Goal: Register for event/course

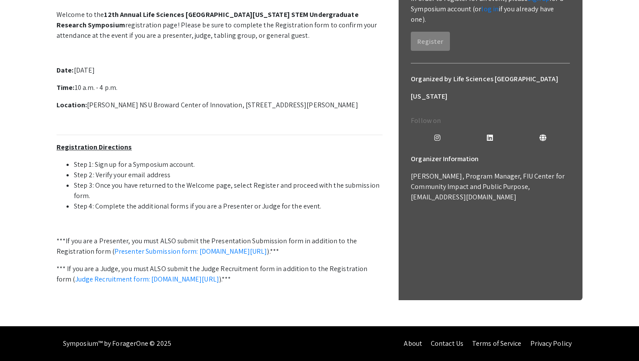
scroll to position [171, 0]
drag, startPoint x: 167, startPoint y: 238, endPoint x: 134, endPoint y: 235, distance: 33.1
click at [134, 170] on li "Step 1: Sign up for a Symposium account." at bounding box center [228, 165] width 309 height 10
copy li "Symposium"
click at [240, 76] on p "Date: Saturday, October 25th, 2025" at bounding box center [220, 70] width 326 height 10
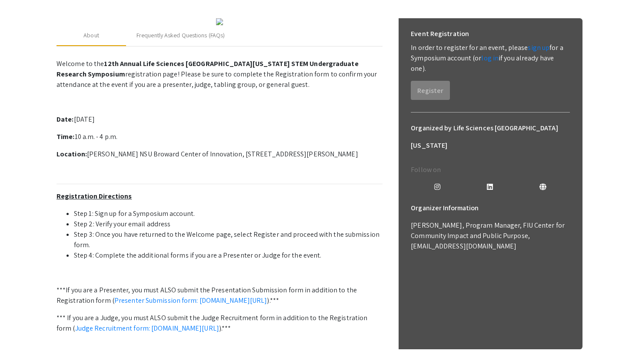
scroll to position [114, 0]
click at [489, 60] on link "log in" at bounding box center [489, 58] width 17 height 9
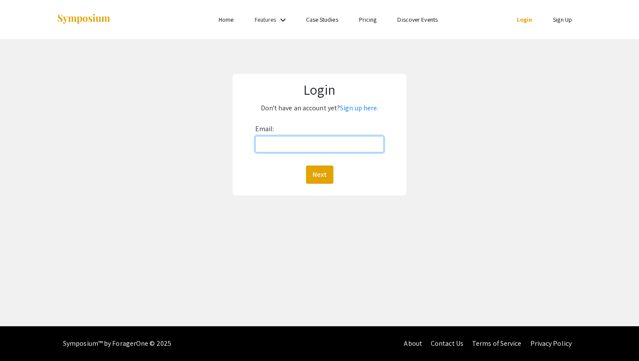
click at [373, 140] on input "Email:" at bounding box center [319, 144] width 129 height 17
type input "[EMAIL_ADDRESS][DOMAIN_NAME]"
click at [325, 174] on button "Next" at bounding box center [319, 175] width 27 height 18
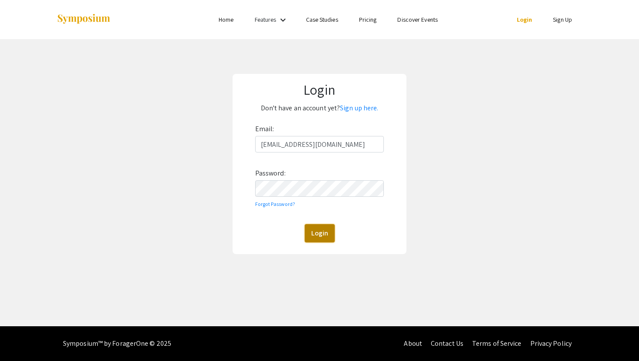
click at [317, 233] on button "Login" at bounding box center [320, 233] width 30 height 18
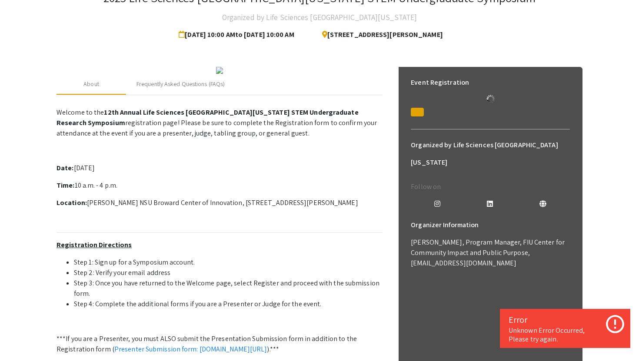
scroll to position [66, 0]
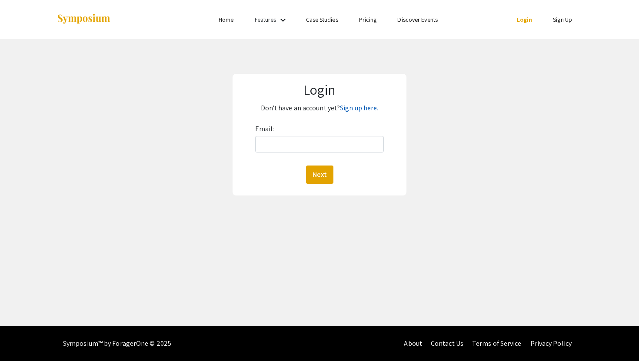
click at [345, 110] on link "Sign up here." at bounding box center [359, 107] width 38 height 9
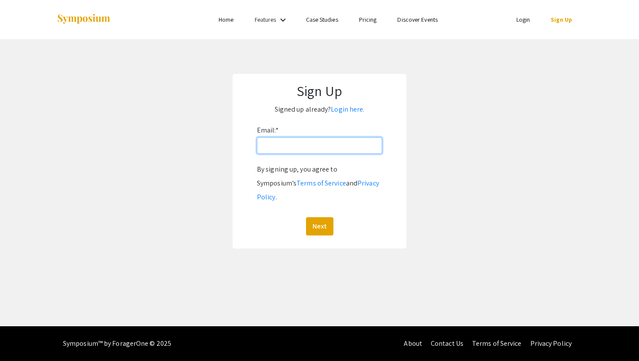
click at [305, 147] on input "Email: *" at bounding box center [319, 145] width 125 height 17
type input "[EMAIL_ADDRESS][DOMAIN_NAME]"
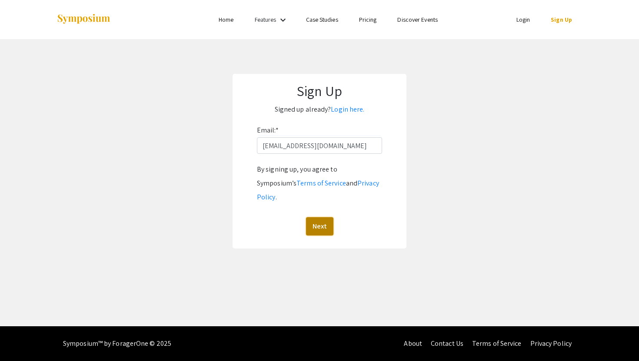
click at [317, 217] on button "Next" at bounding box center [319, 226] width 27 height 18
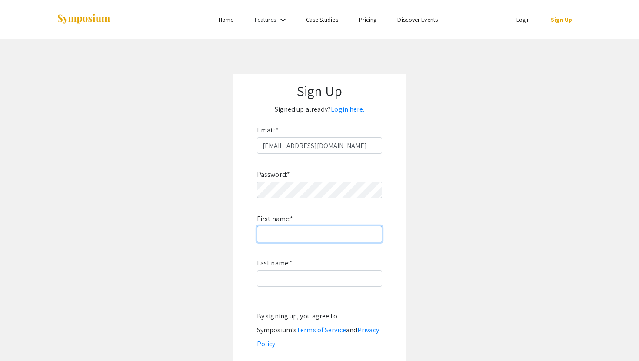
click at [297, 232] on input "First name: *" at bounding box center [319, 234] width 125 height 17
type input "[PERSON_NAME]"
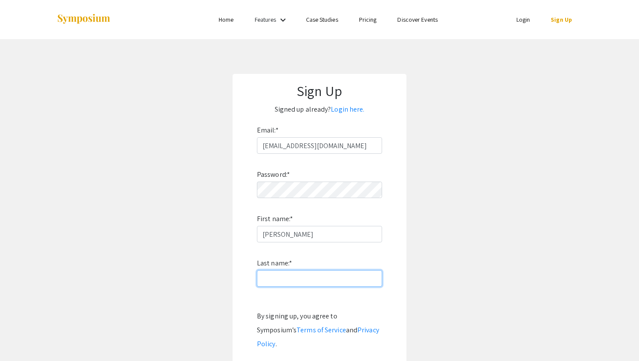
click at [308, 282] on input "Last name: *" at bounding box center [319, 278] width 125 height 17
type input "Pulling"
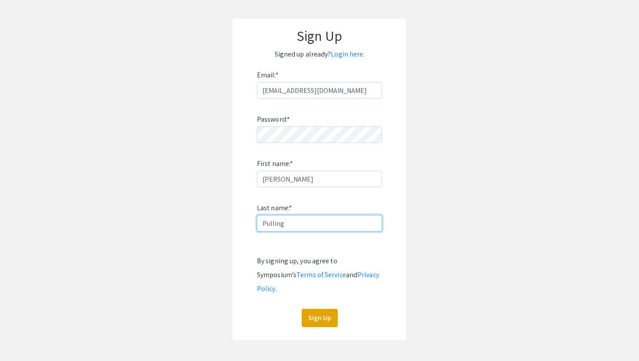
scroll to position [54, 0]
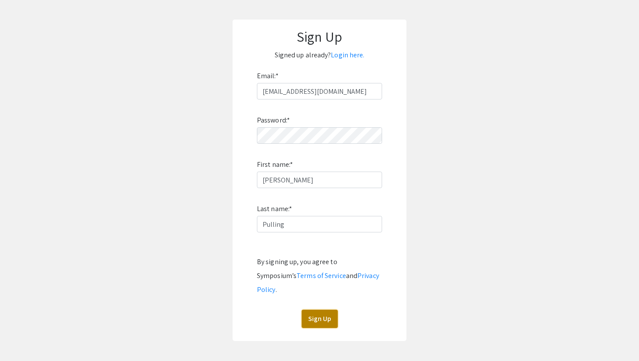
click at [317, 310] on button "Sign Up" at bounding box center [320, 319] width 36 height 18
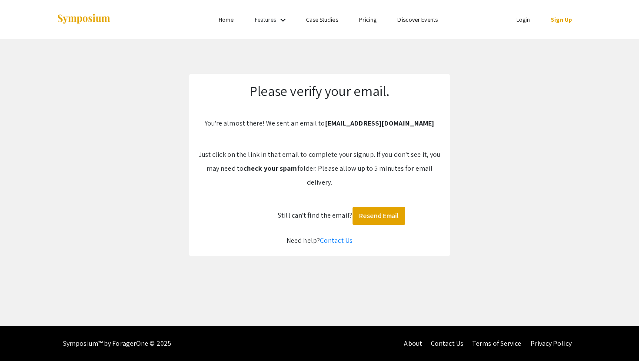
scroll to position [0, 0]
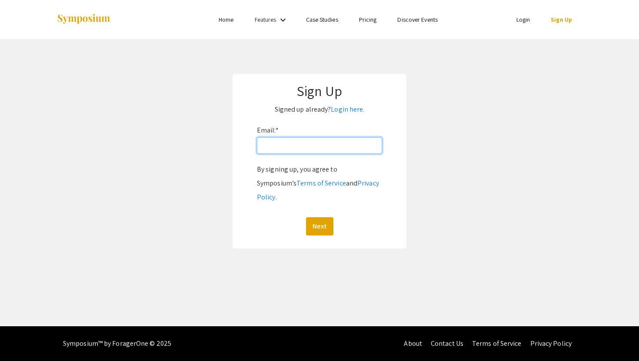
click at [297, 143] on input "Email: *" at bounding box center [319, 145] width 125 height 17
type input "[EMAIL_ADDRESS][DOMAIN_NAME]"
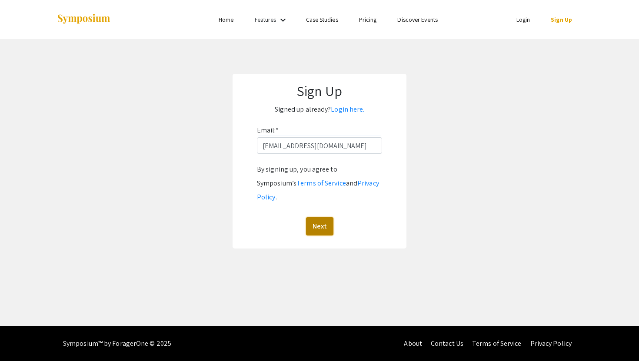
click at [318, 217] on button "Next" at bounding box center [319, 226] width 27 height 18
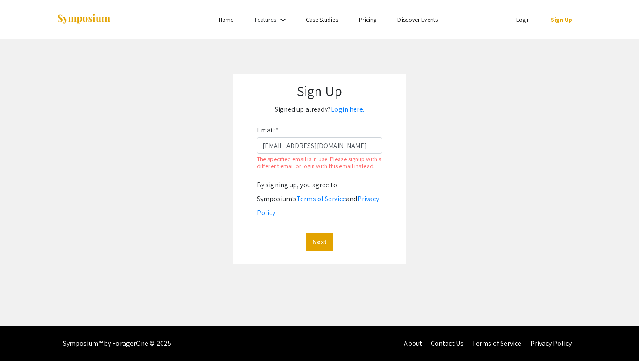
click at [517, 18] on link "Login" at bounding box center [524, 20] width 14 height 8
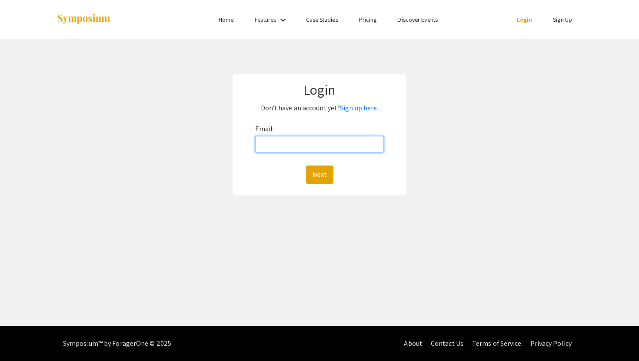
click at [349, 146] on input "Email:" at bounding box center [319, 144] width 129 height 17
type input "[EMAIL_ADDRESS][DOMAIN_NAME]"
click at [319, 177] on button "Next" at bounding box center [319, 175] width 27 height 18
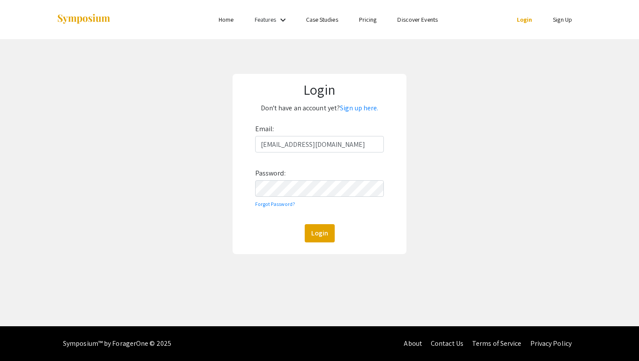
click at [314, 204] on div "Email: joshuapulling1233@gmail.com Password: Forgot Password? Login" at bounding box center [319, 182] width 129 height 120
click at [319, 228] on button "Login" at bounding box center [320, 233] width 30 height 18
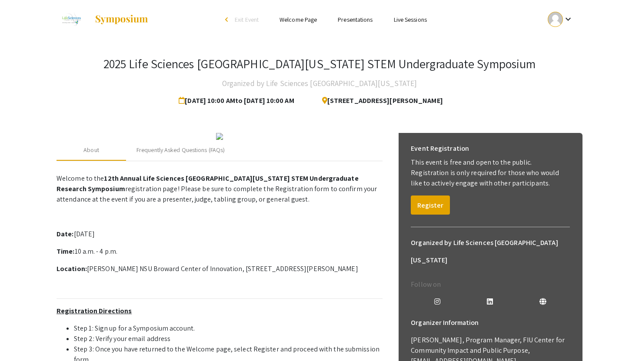
click at [562, 20] on div at bounding box center [555, 19] width 15 height 15
click at [556, 41] on button "My Account" at bounding box center [565, 43] width 53 height 21
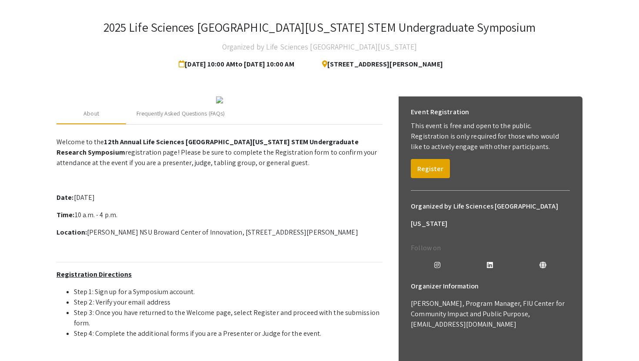
scroll to position [37, 0]
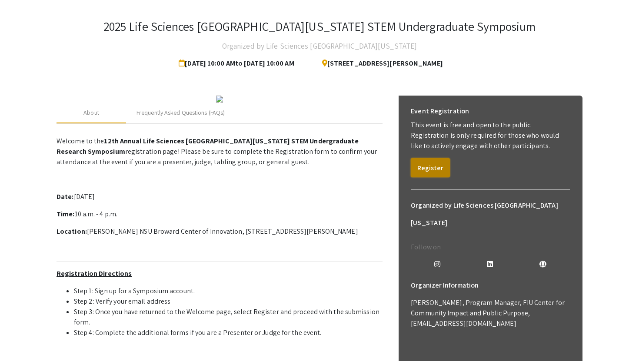
click at [440, 167] on button "Register" at bounding box center [430, 167] width 39 height 19
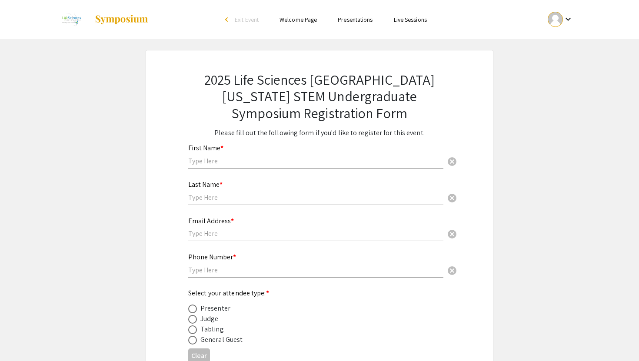
click at [313, 163] on input "text" at bounding box center [315, 161] width 255 height 9
type input "[PERSON_NAME]"
click at [258, 199] on input "text" at bounding box center [315, 197] width 255 height 9
type input "Pulling"
click at [249, 238] on input "text" at bounding box center [315, 233] width 255 height 9
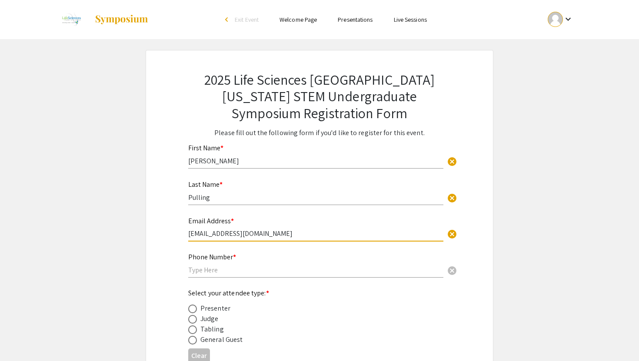
type input "[EMAIL_ADDRESS][DOMAIN_NAME]"
click at [240, 273] on input "text" at bounding box center [315, 270] width 255 height 9
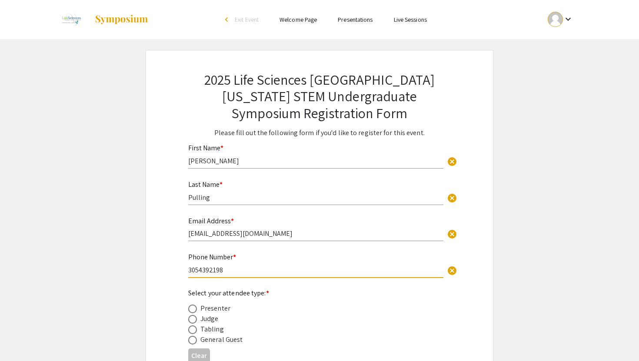
scroll to position [19, 0]
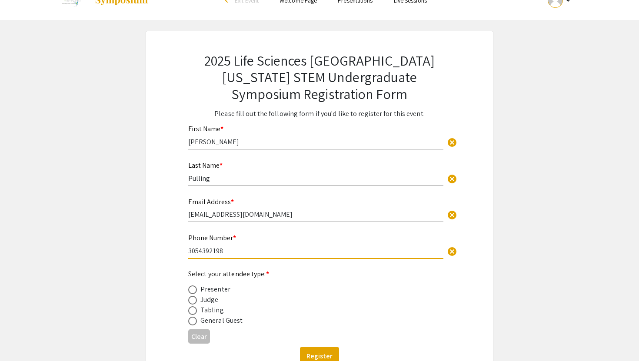
type input "3054392198"
click at [206, 322] on div "General Guest" at bounding box center [221, 321] width 42 height 10
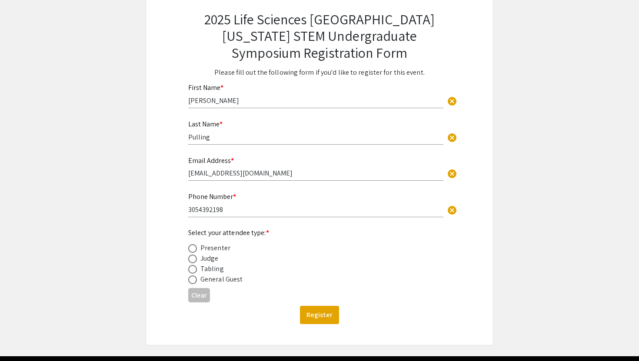
scroll to position [71, 0]
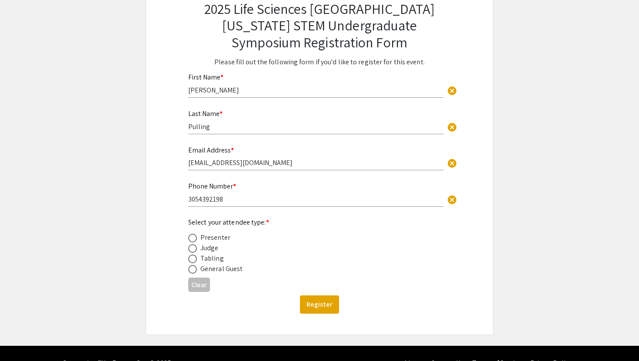
click at [193, 269] on span at bounding box center [192, 269] width 9 height 9
click at [193, 269] on input "radio" at bounding box center [192, 269] width 9 height 9
radio input "true"
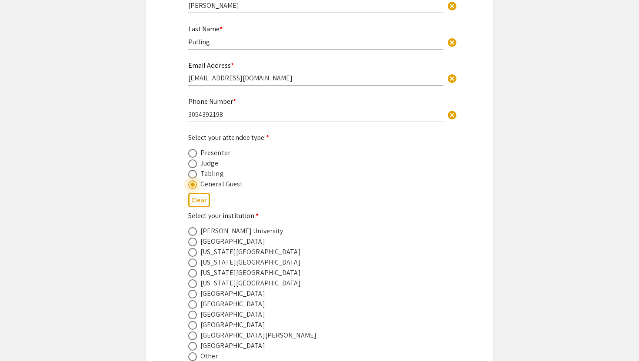
scroll to position [157, 0]
click at [195, 272] on span at bounding box center [192, 272] width 9 height 9
click at [195, 272] on input "radio" at bounding box center [192, 272] width 9 height 9
radio input "true"
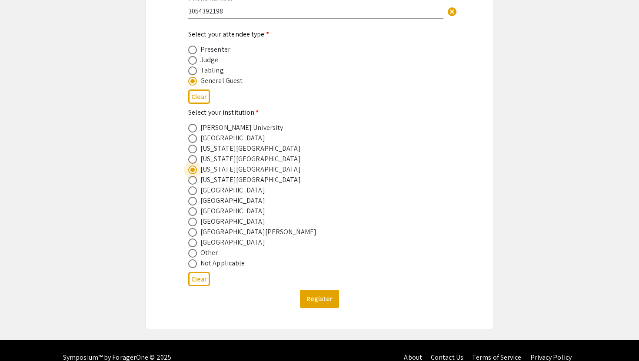
scroll to position [275, 0]
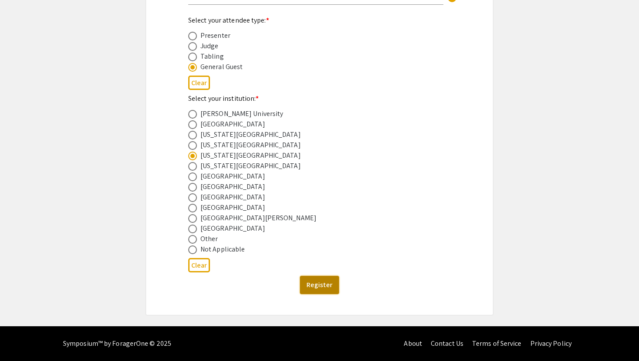
click at [320, 284] on button "Register" at bounding box center [319, 285] width 39 height 18
